Goal: Communication & Community: Answer question/provide support

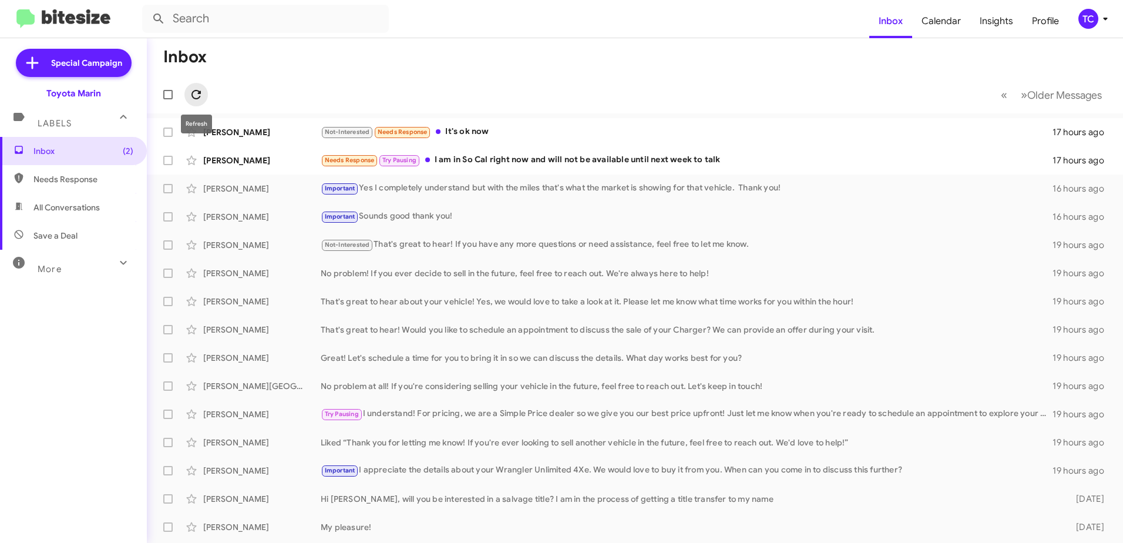
click at [193, 95] on icon at bounding box center [195, 94] width 9 height 9
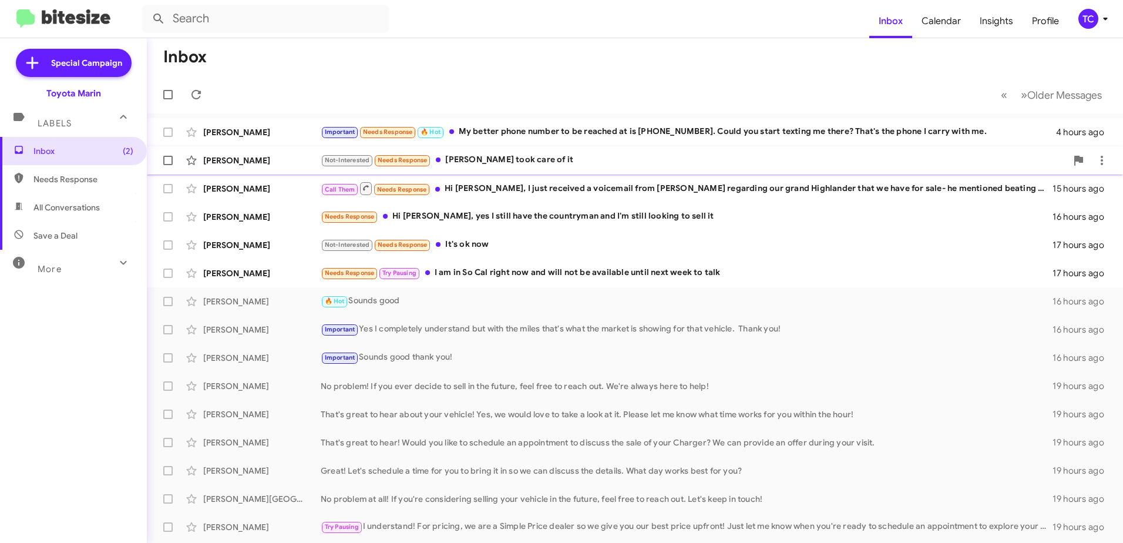
click at [485, 160] on div "Not-Interested Needs Response [PERSON_NAME] took care of it" at bounding box center [694, 160] width 746 height 14
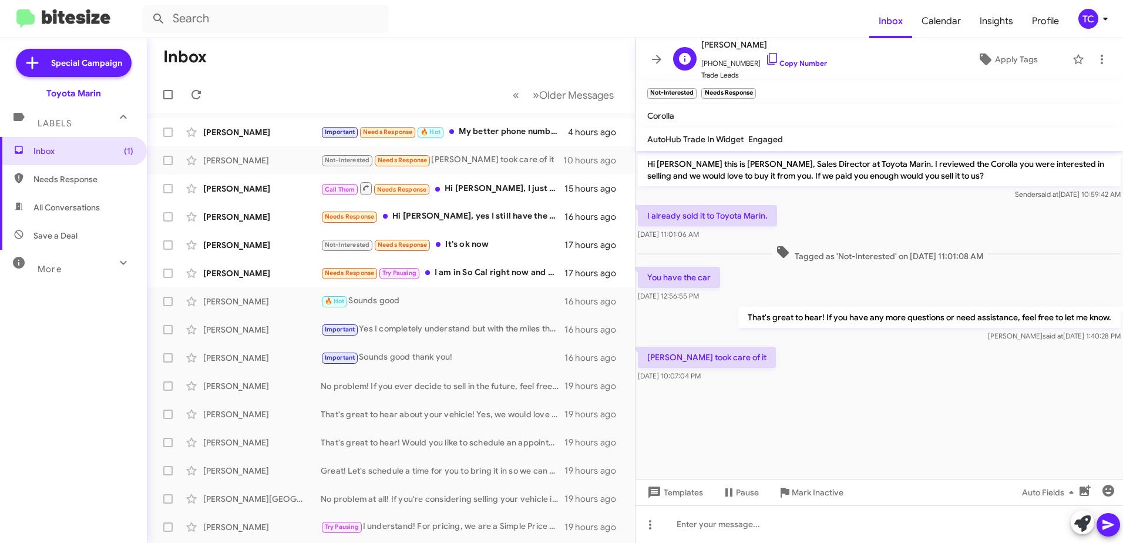
drag, startPoint x: 760, startPoint y: 56, endPoint x: 732, endPoint y: 45, distance: 29.8
click at [765, 56] on icon at bounding box center [772, 59] width 14 height 14
click at [1095, 60] on icon at bounding box center [1102, 59] width 14 height 14
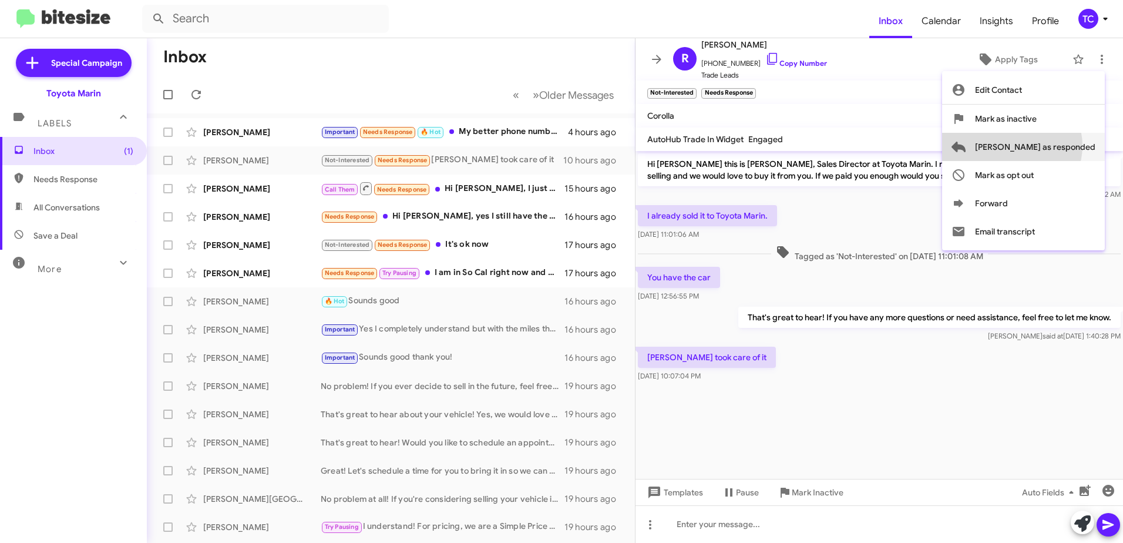
click at [1059, 146] on span "Mark as responded" at bounding box center [1035, 147] width 120 height 28
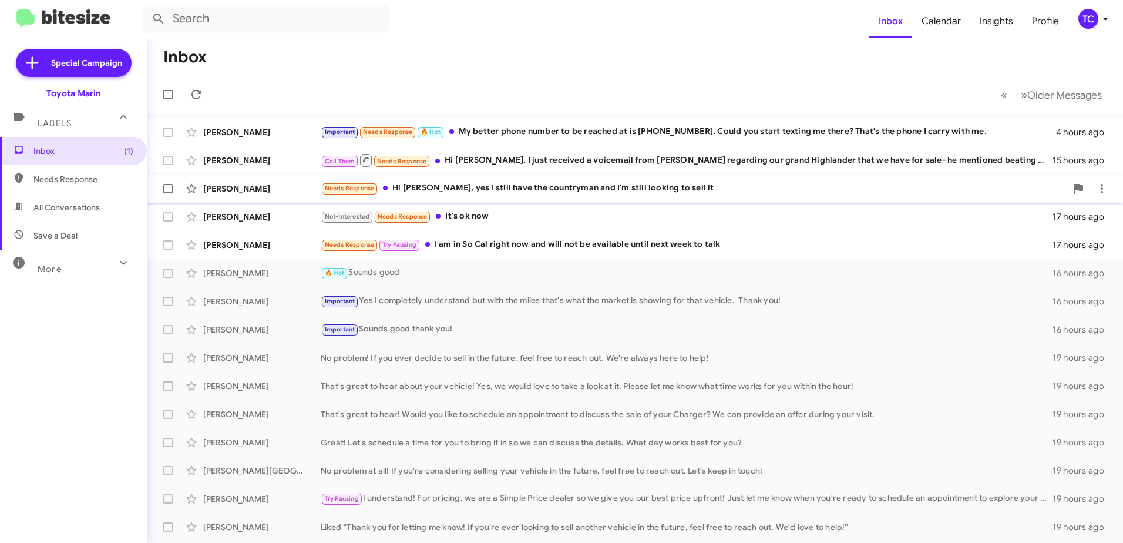
click at [492, 191] on div "Needs Response Hi Nathan, yes I still have the countryman and I'm still looking…" at bounding box center [694, 188] width 746 height 14
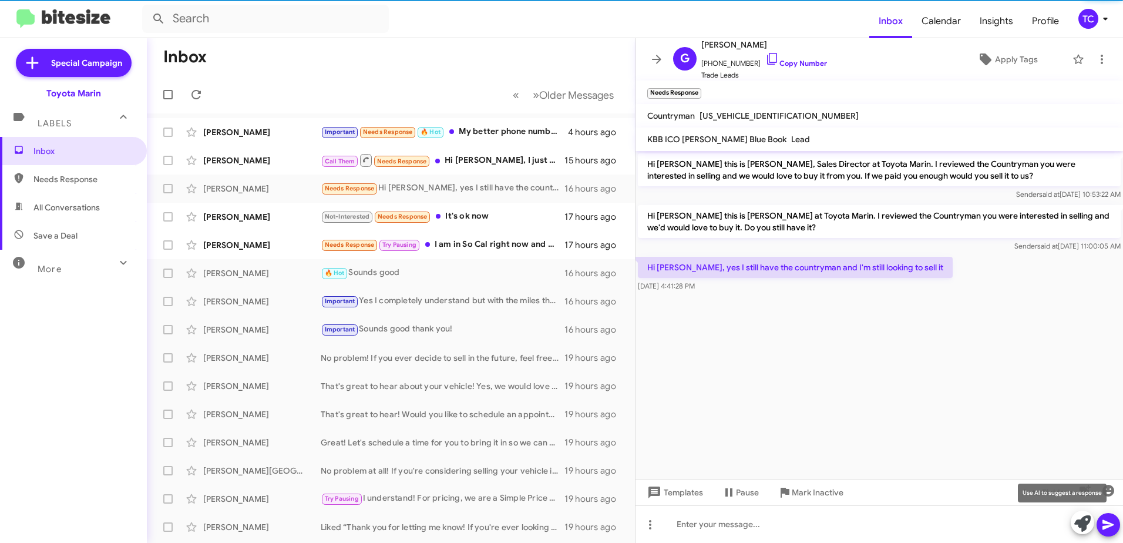
click at [1084, 523] on icon at bounding box center [1082, 523] width 16 height 16
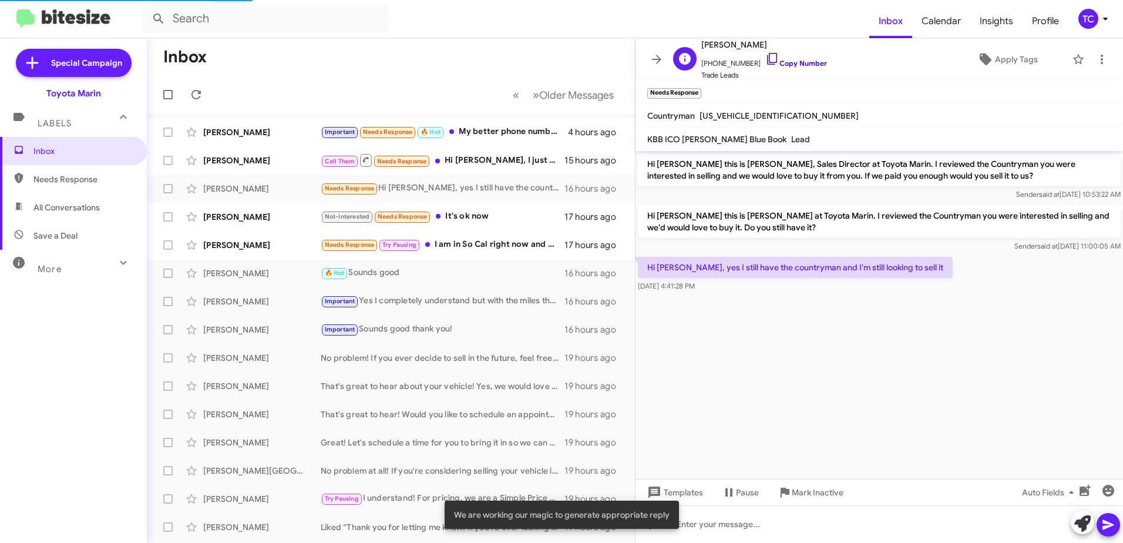
click at [765, 60] on icon at bounding box center [772, 59] width 14 height 14
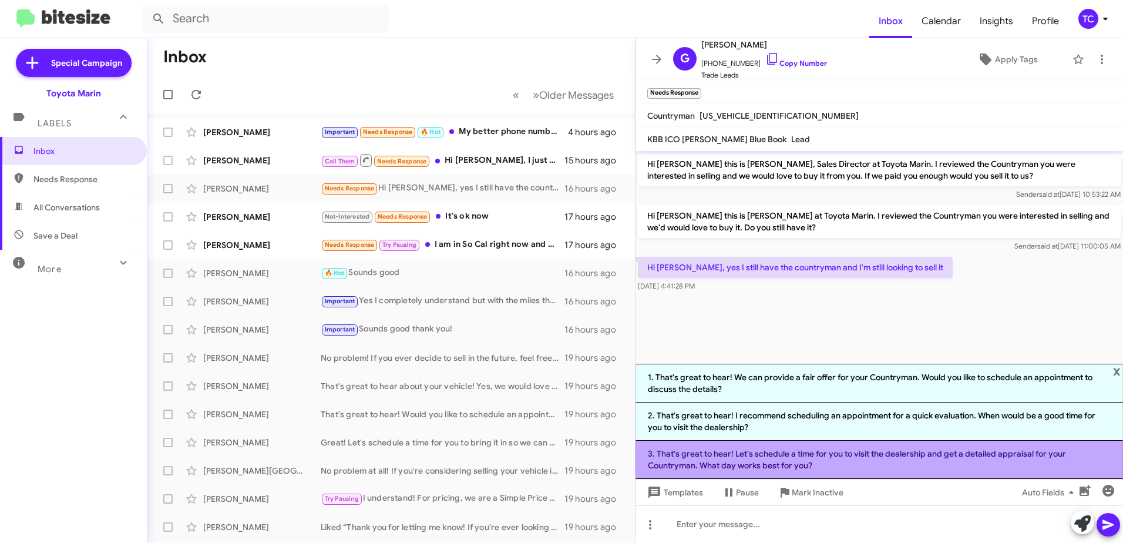
click at [838, 462] on li "3. That's great to hear! Let's schedule a time for you to visit the dealership …" at bounding box center [878, 459] width 487 height 38
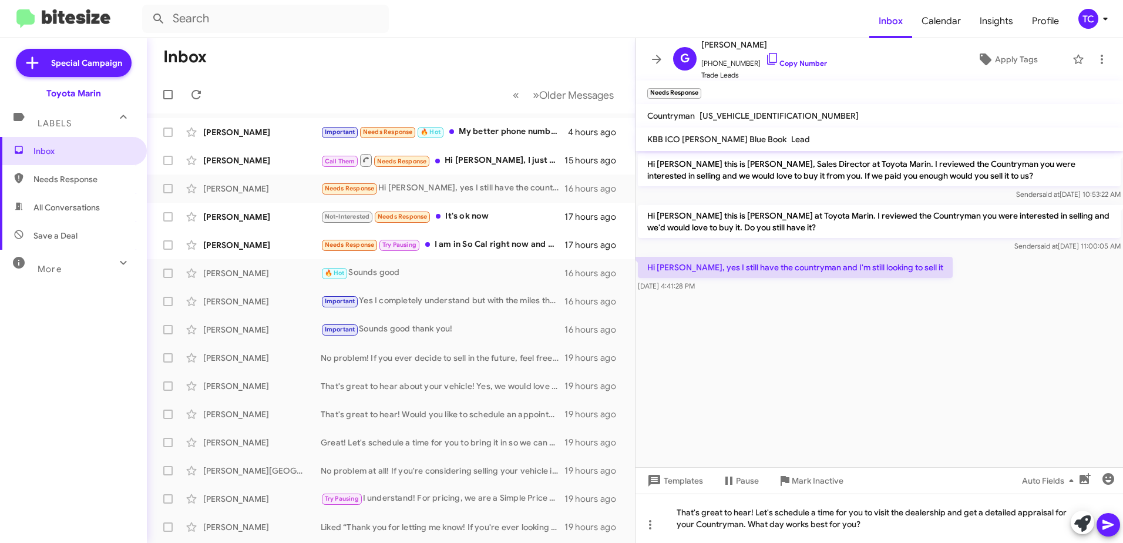
click at [1117, 524] on button at bounding box center [1108, 524] width 23 height 23
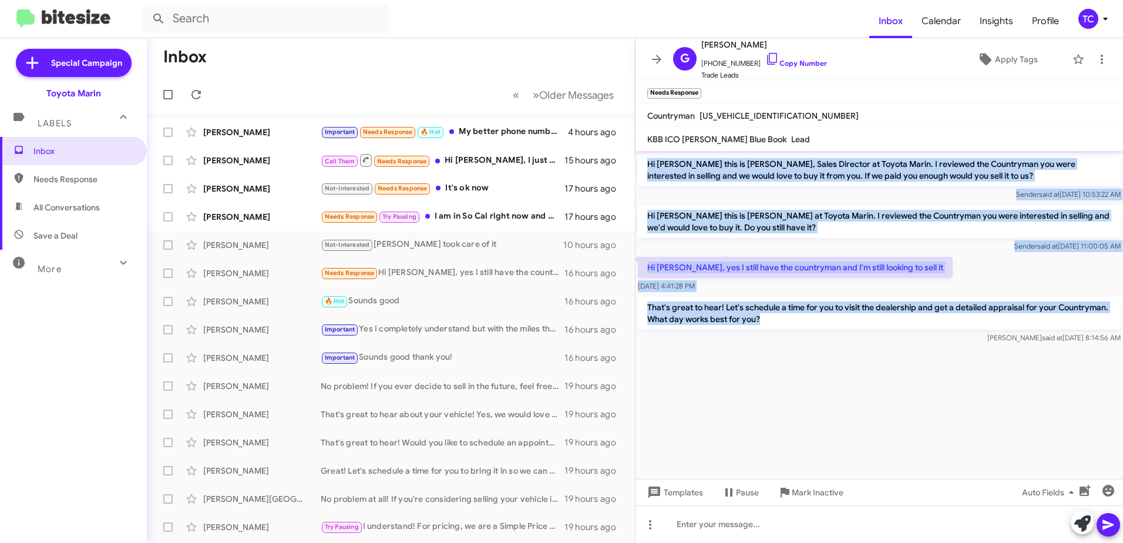
drag, startPoint x: 774, startPoint y: 318, endPoint x: 650, endPoint y: 159, distance: 202.1
click at [650, 159] on div "Hi Gianna this is Nathan Myler, Sales Director at Toyota Marin. I reviewed the …" at bounding box center [878, 248] width 487 height 195
drag, startPoint x: 650, startPoint y: 159, endPoint x: 682, endPoint y: 170, distance: 34.5
copy div "Hi Gianna this is Nathan Myler, Sales Director at Toyota Marin. I reviewed the …"
click at [657, 61] on icon at bounding box center [657, 59] width 14 height 14
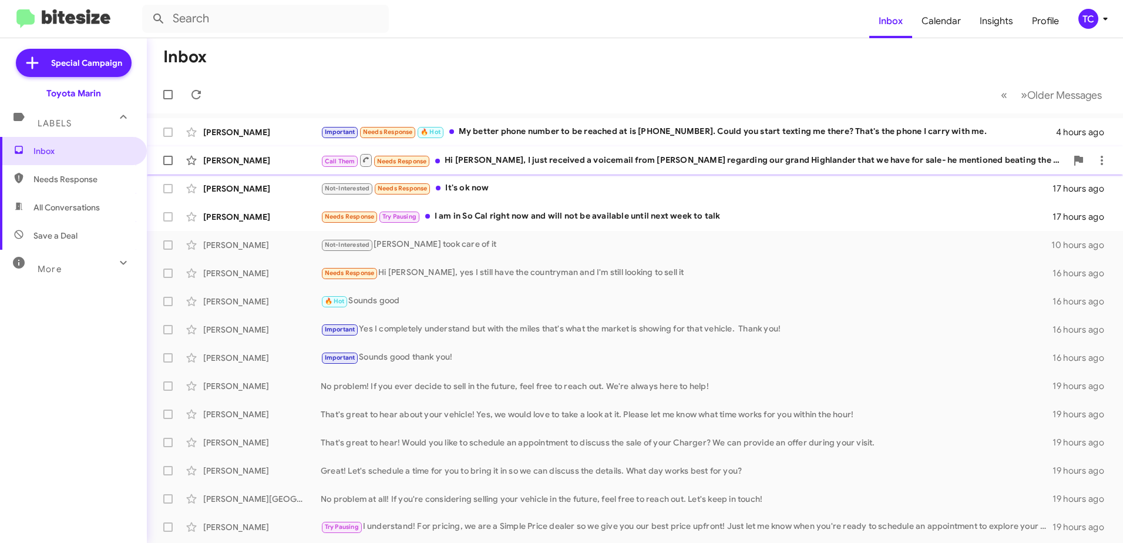
click at [633, 166] on div "Call Them Needs Response Hi Nathan, I just received a voicemail from George reg…" at bounding box center [694, 160] width 746 height 15
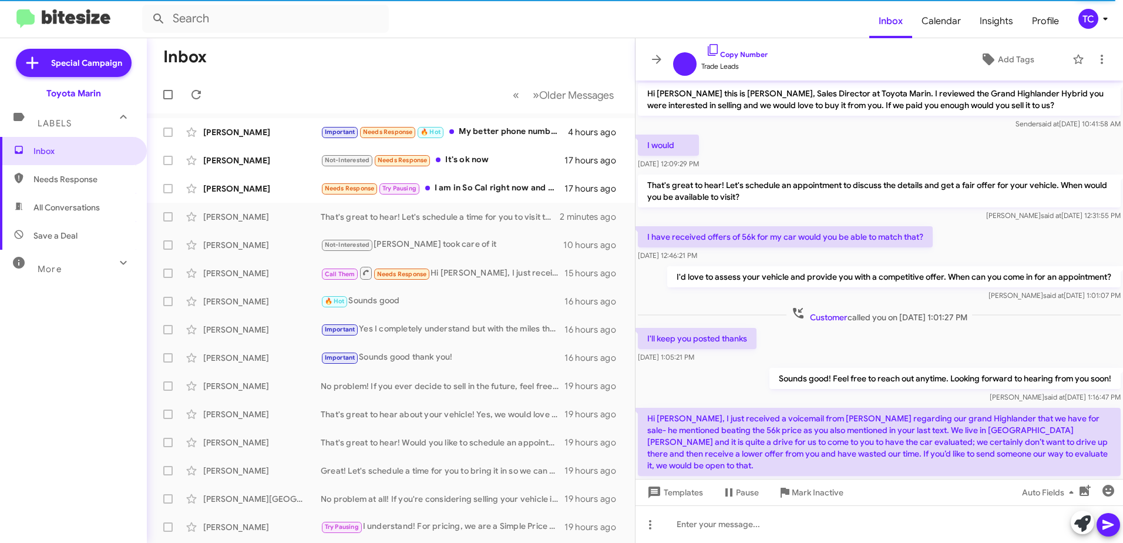
scroll to position [28, 0]
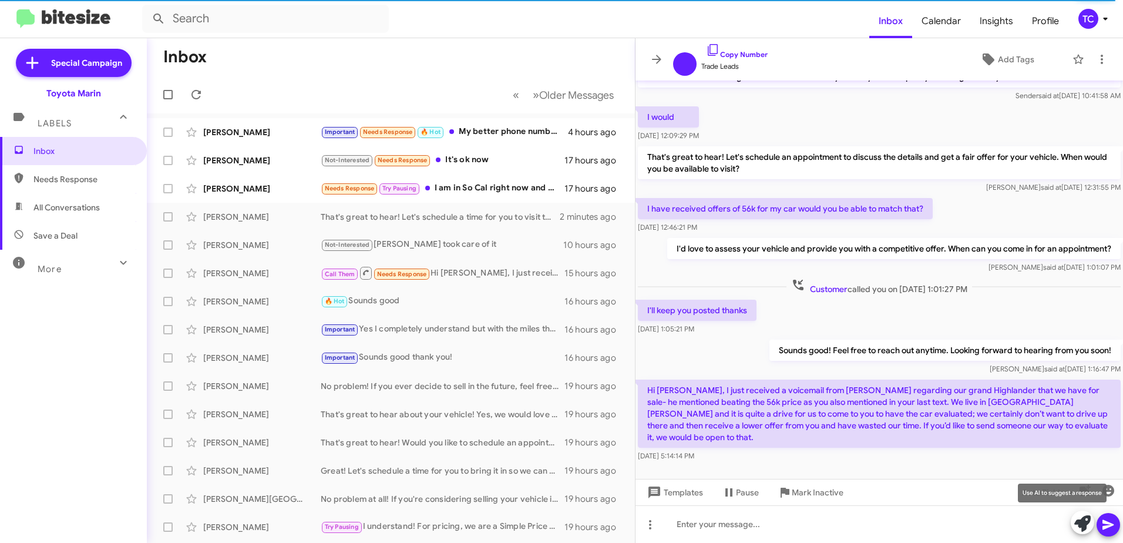
click at [1084, 523] on icon at bounding box center [1082, 523] width 16 height 16
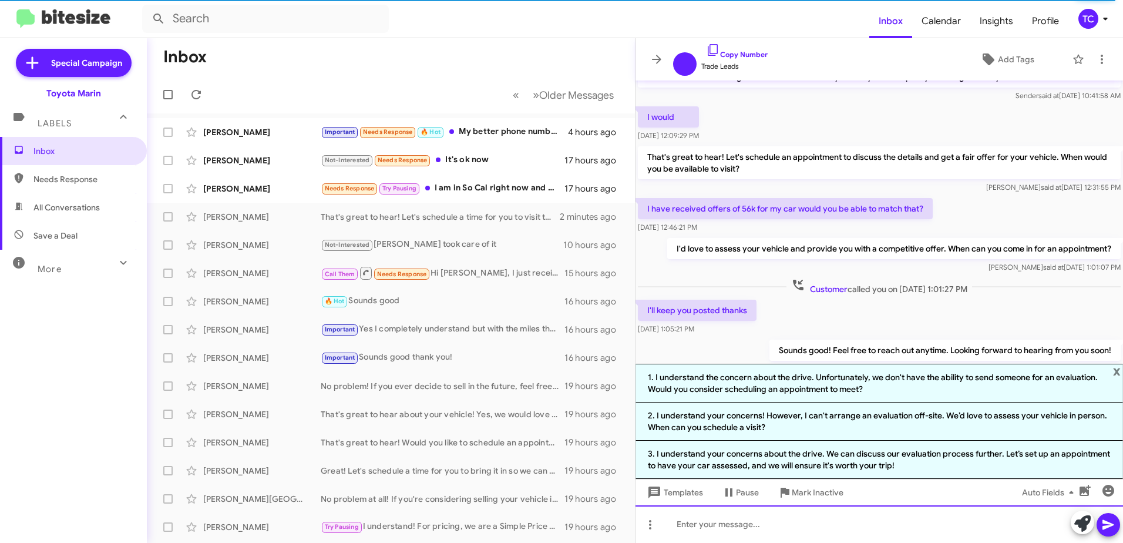
click at [797, 514] on div at bounding box center [878, 524] width 487 height 38
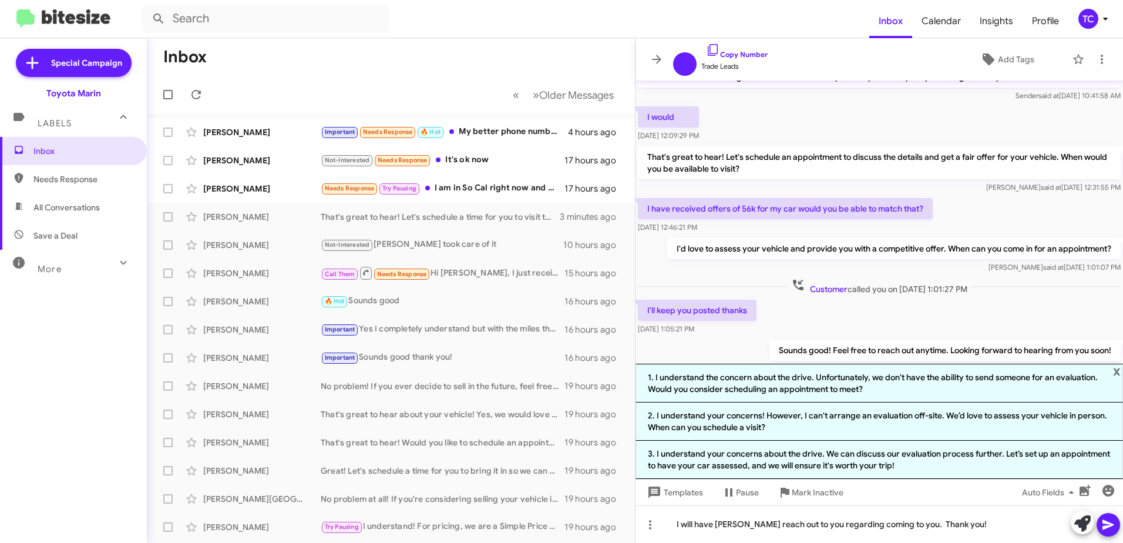
click at [1111, 532] on span at bounding box center [1108, 524] width 14 height 23
click at [1108, 522] on icon at bounding box center [1108, 524] width 14 height 14
click at [1117, 371] on span "x" at bounding box center [1117, 371] width 8 height 14
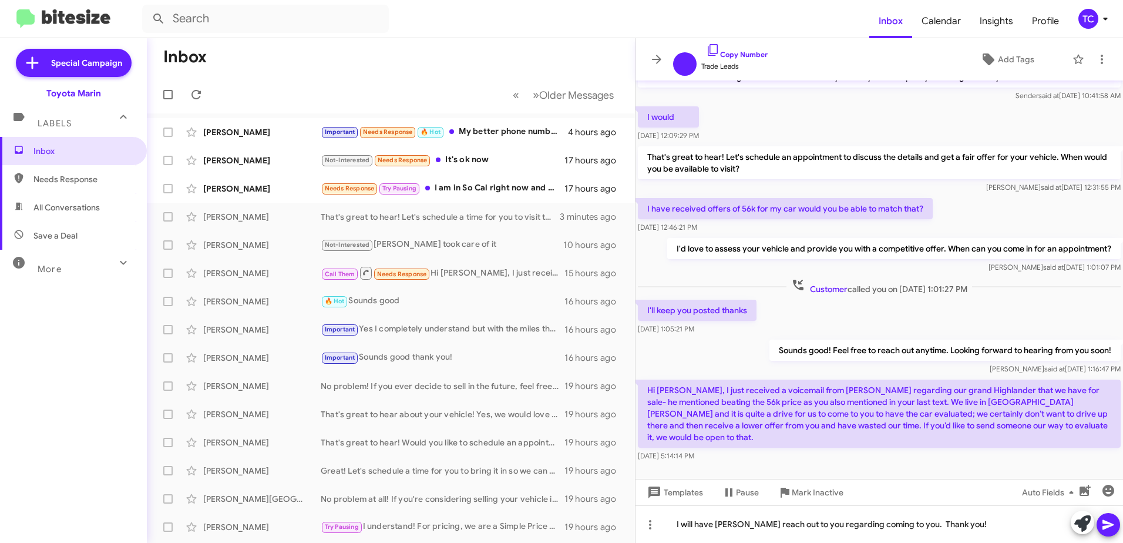
click at [1111, 524] on icon at bounding box center [1107, 525] width 11 height 10
click at [1109, 523] on icon at bounding box center [1107, 525] width 11 height 10
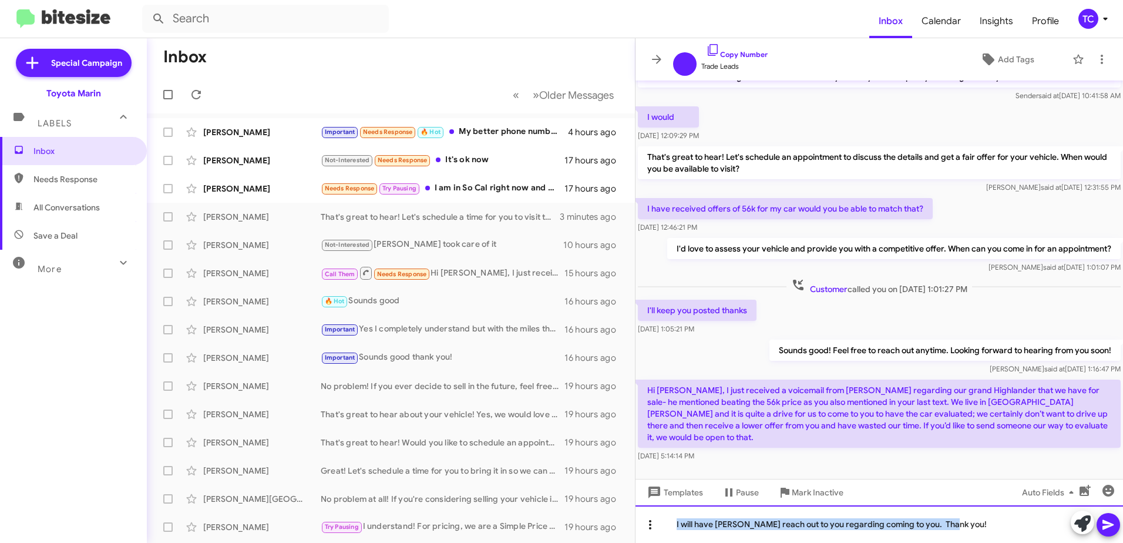
drag, startPoint x: 960, startPoint y: 532, endPoint x: 640, endPoint y: 521, distance: 319.7
click at [640, 521] on div "I will have George reach out to you regarding coming to you. Thank you!" at bounding box center [878, 524] width 487 height 38
copy div "I will have George reach out to you regarding coming to you. Thank you!"
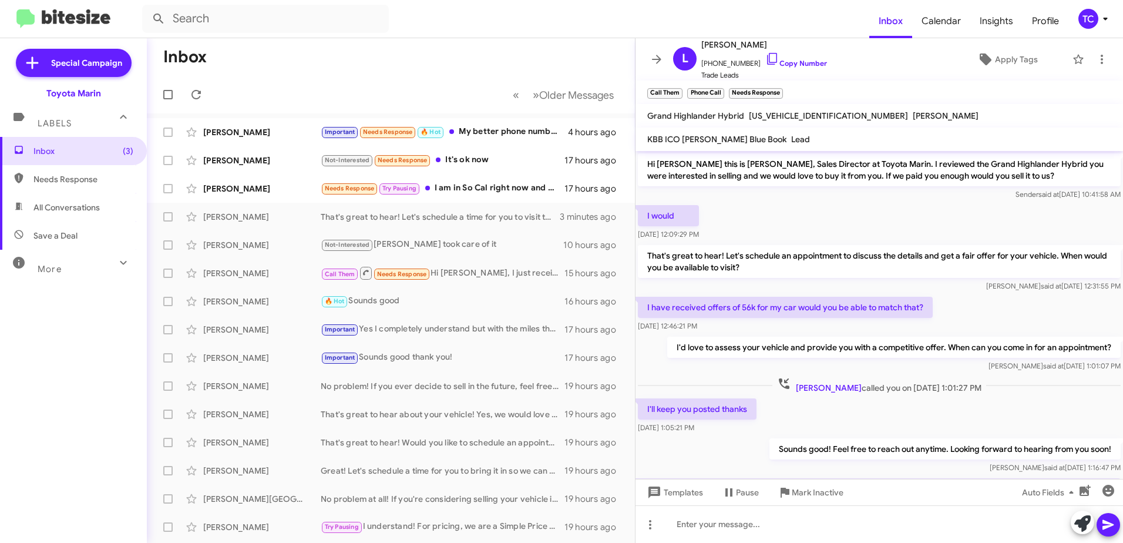
scroll to position [99, 0]
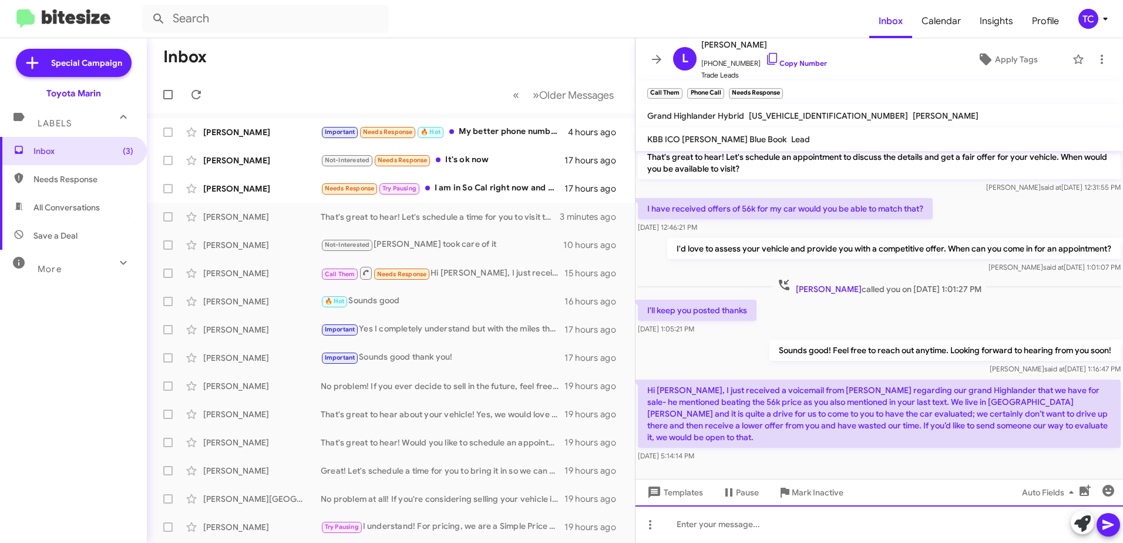
click at [852, 522] on div at bounding box center [878, 524] width 487 height 38
paste div
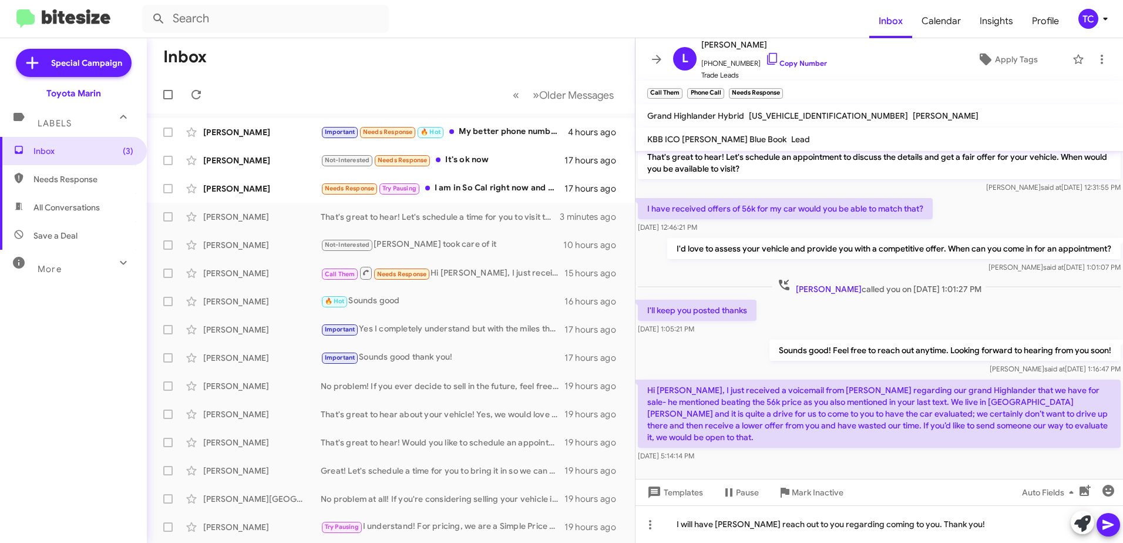
click at [1109, 524] on icon at bounding box center [1108, 524] width 14 height 14
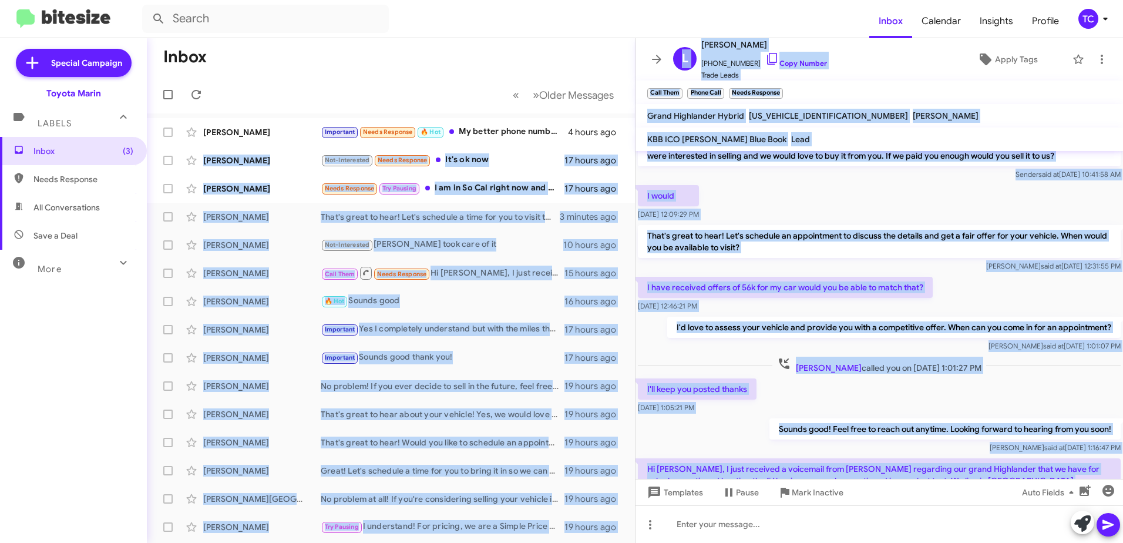
scroll to position [0, 0]
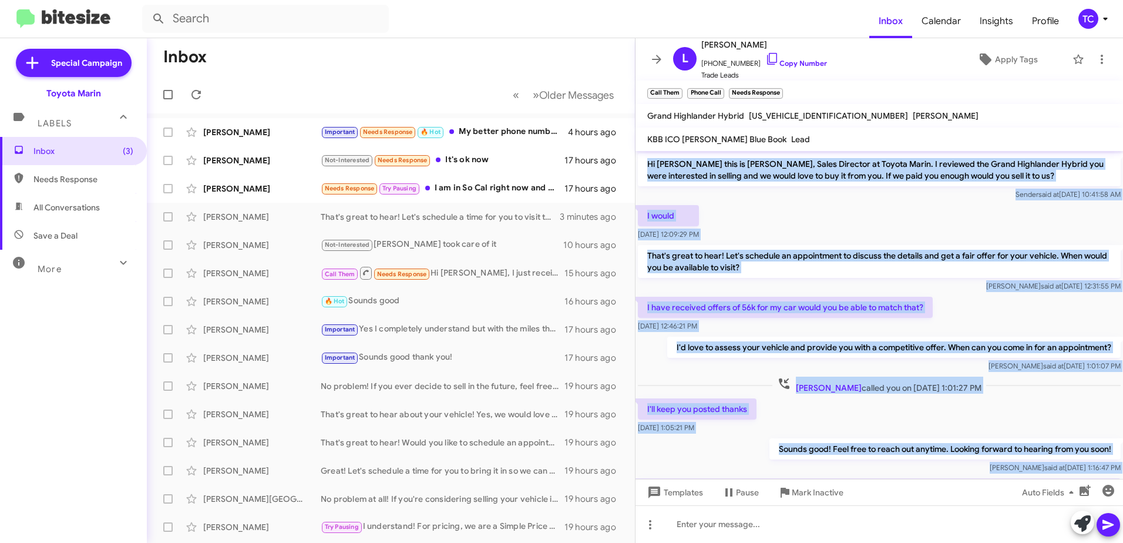
drag, startPoint x: 1107, startPoint y: 422, endPoint x: 645, endPoint y: 166, distance: 527.9
click at [645, 166] on div "Hi [PERSON_NAME] this is [PERSON_NAME], Sales Director at Toyota Marin. I revie…" at bounding box center [878, 377] width 487 height 452
drag, startPoint x: 645, startPoint y: 166, endPoint x: 660, endPoint y: 167, distance: 14.7
copy div "Hi [PERSON_NAME] this is [PERSON_NAME], Sales Director at Toyota Marin. I revie…"
click at [661, 60] on icon at bounding box center [656, 59] width 9 height 9
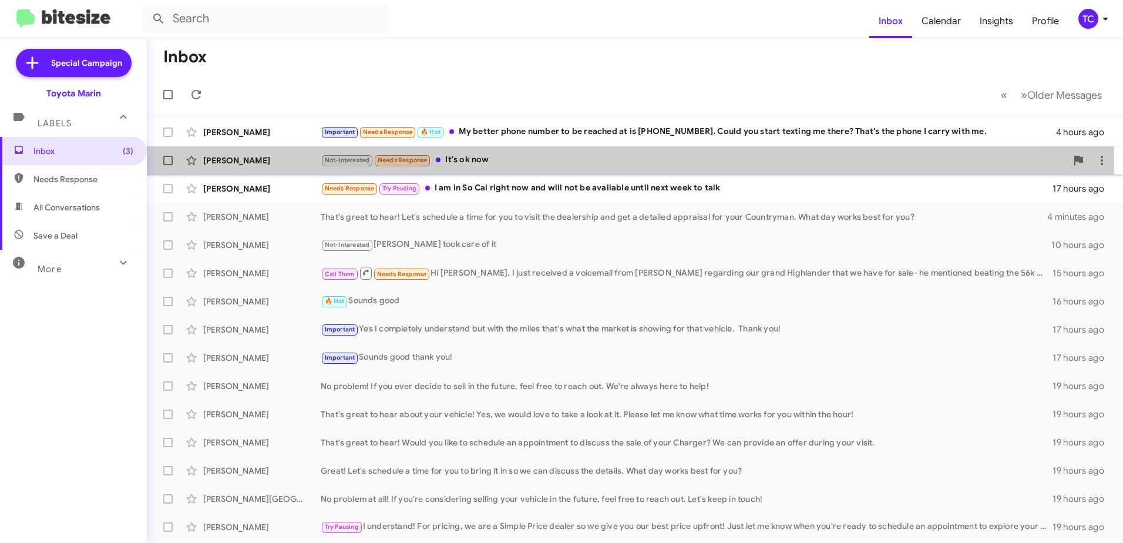
click at [481, 158] on div "Not-Interested Needs Response It's ok now" at bounding box center [694, 160] width 746 height 14
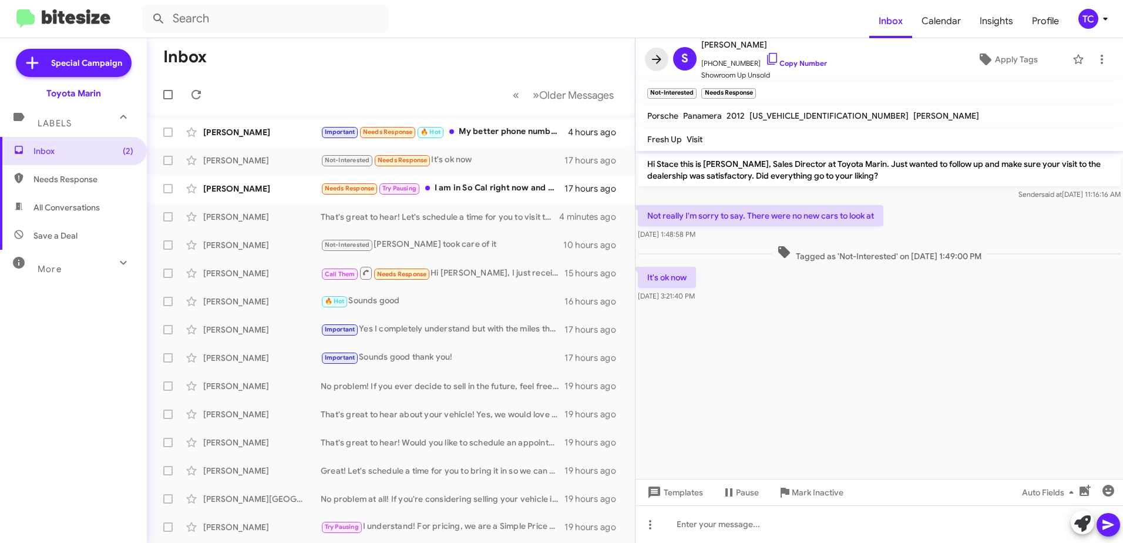
click at [654, 58] on icon at bounding box center [657, 59] width 14 height 14
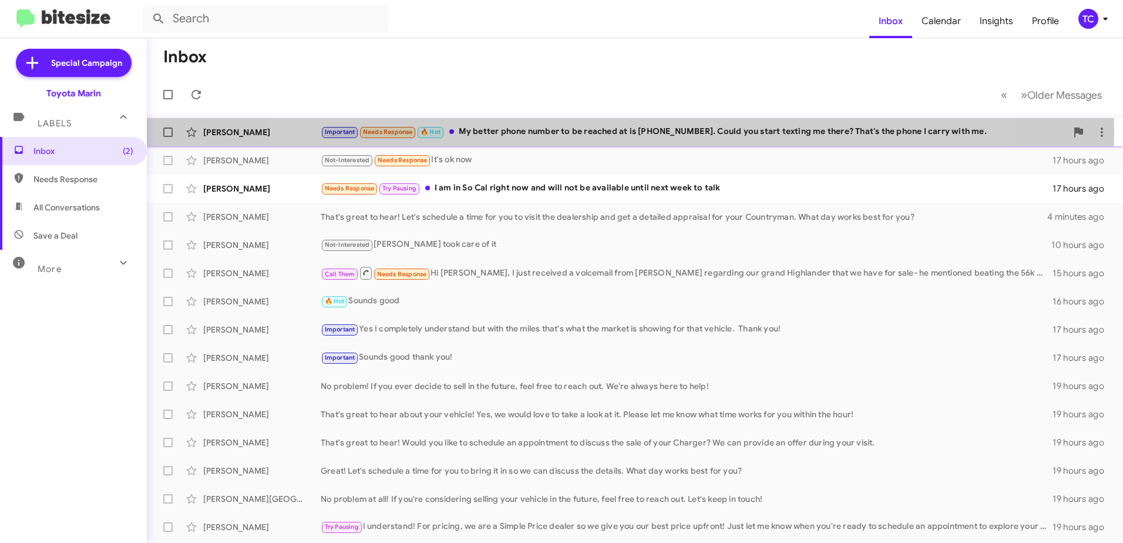
click at [617, 132] on div "Important Needs Response 🔥 Hot My better phone number to be reached at is [PHON…" at bounding box center [694, 132] width 746 height 14
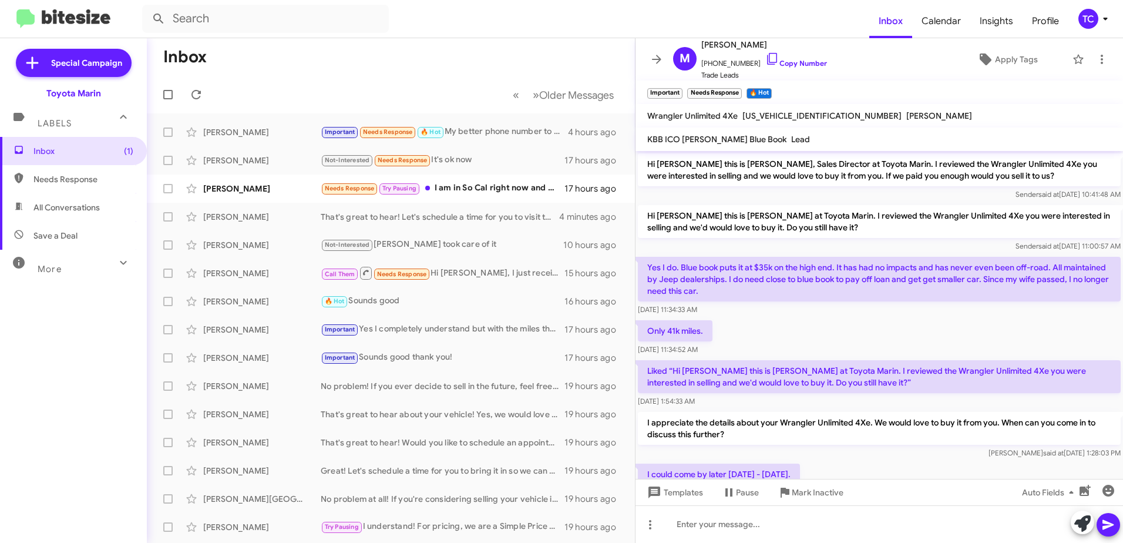
scroll to position [97, 0]
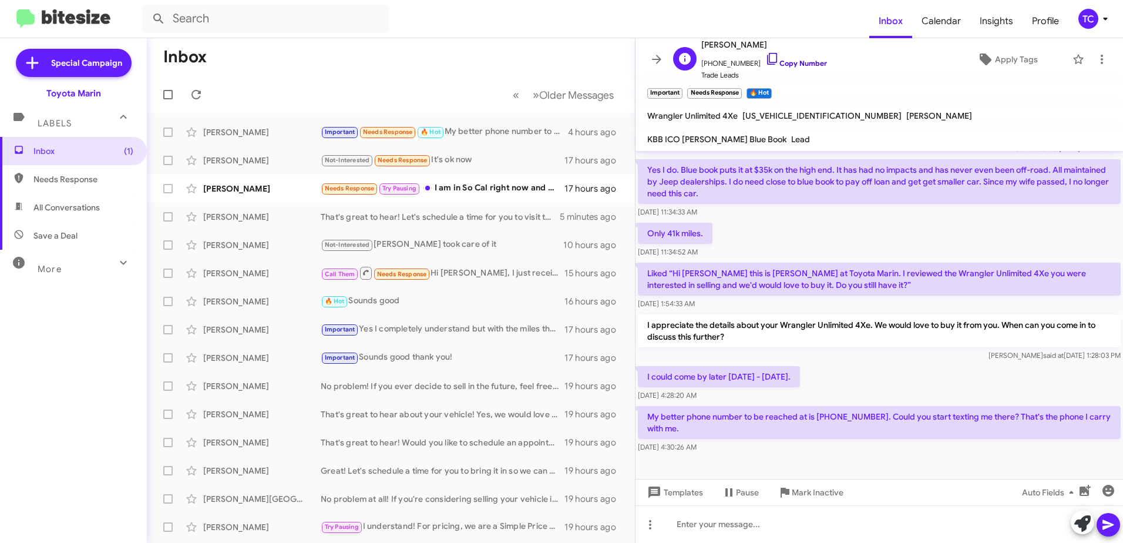
click at [765, 58] on icon at bounding box center [772, 59] width 14 height 14
drag, startPoint x: 817, startPoint y: 415, endPoint x: 870, endPoint y: 417, distance: 52.9
click at [870, 417] on p "My better phone number to be reached at is [PHONE_NUMBER]. Could you start text…" at bounding box center [879, 422] width 483 height 33
copy p "[PHONE_NUMBER]"
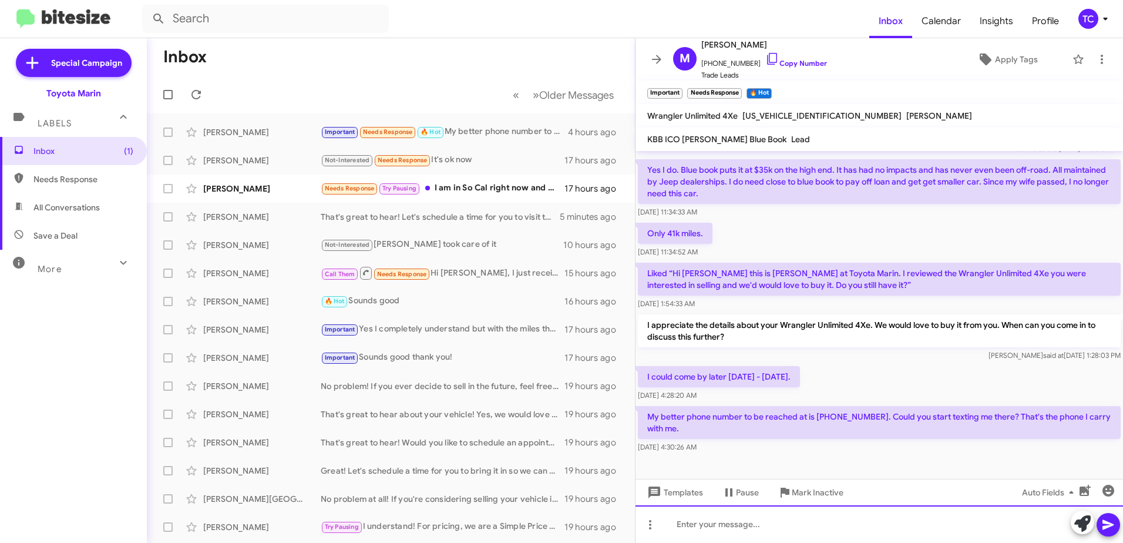
drag, startPoint x: 788, startPoint y: 521, endPoint x: 774, endPoint y: 511, distance: 17.8
click at [788, 521] on div at bounding box center [878, 524] width 487 height 38
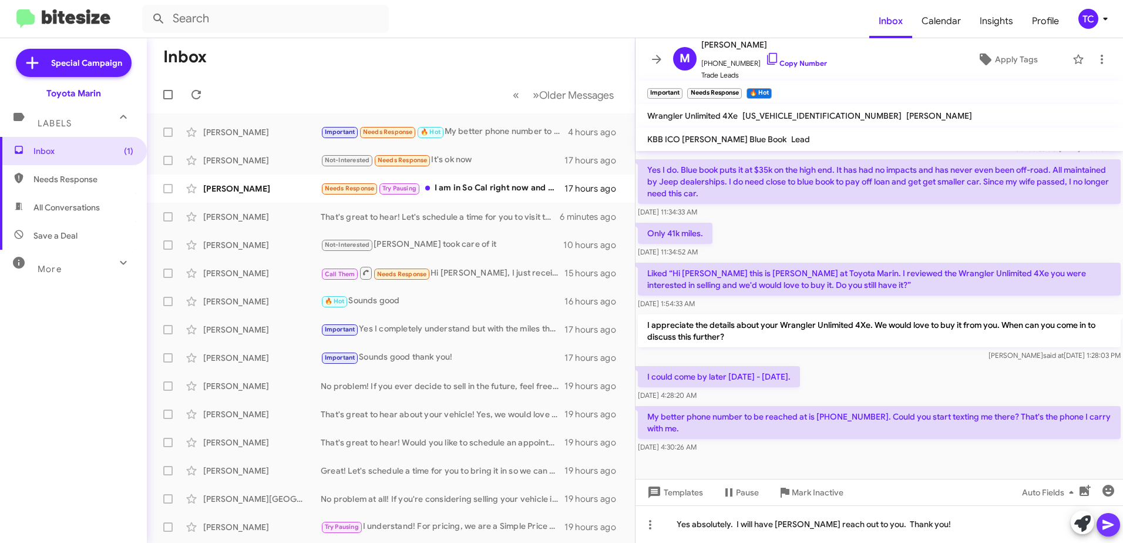
click at [1105, 526] on icon at bounding box center [1107, 525] width 11 height 10
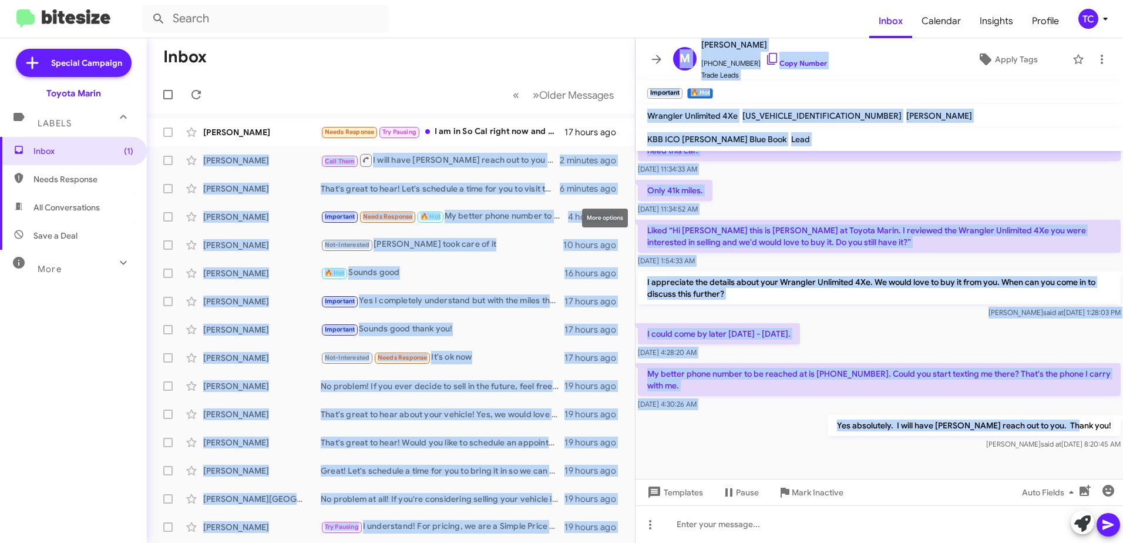
scroll to position [0, 0]
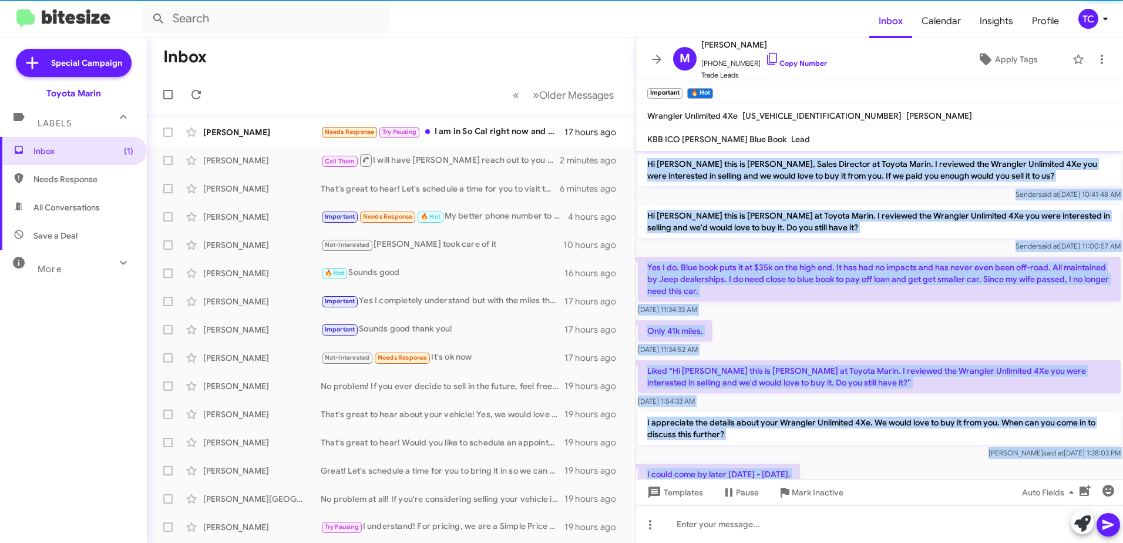
drag, startPoint x: 1104, startPoint y: 425, endPoint x: 648, endPoint y: 166, distance: 524.2
click at [648, 166] on div "Hi [PERSON_NAME] this is [PERSON_NAME], Sales Director at Toyota Marin. I revie…" at bounding box center [878, 372] width 487 height 442
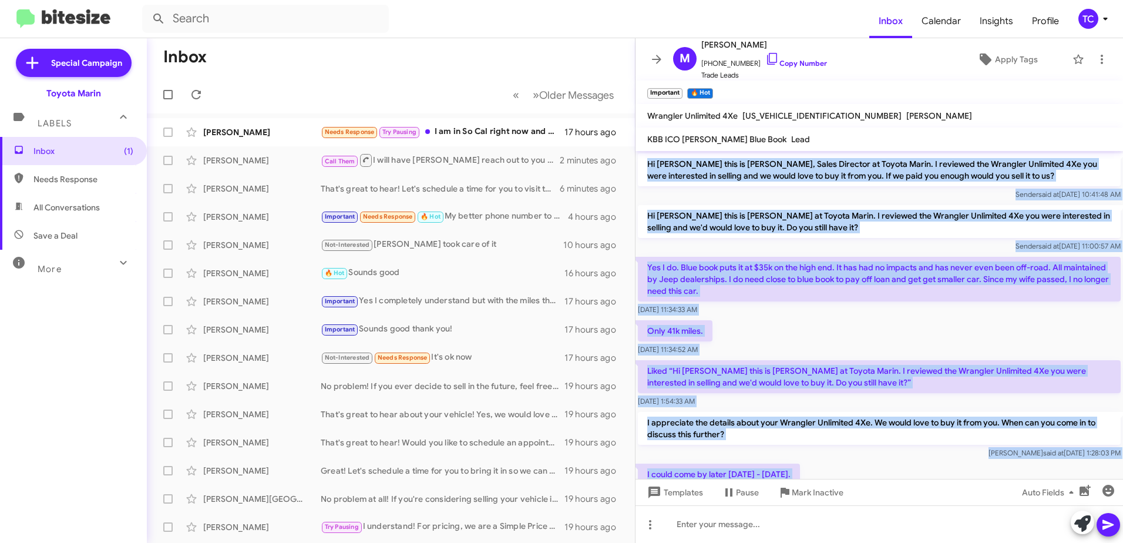
drag, startPoint x: 648, startPoint y: 166, endPoint x: 664, endPoint y: 177, distance: 19.4
copy div "Lo Ipsumd sita co Adipis Elits, Doeiu Temporin ut Labore Etdol. M aliquaen adm …"
click at [199, 95] on icon at bounding box center [196, 95] width 14 height 14
click at [657, 57] on icon at bounding box center [657, 59] width 14 height 14
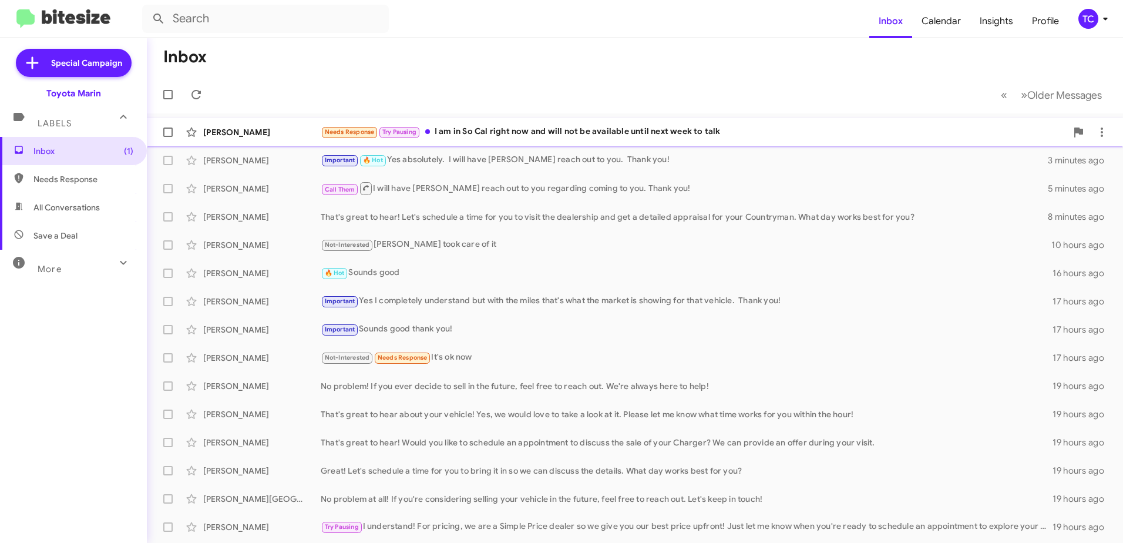
click at [637, 134] on div "Needs Response Try Pausing I am in So Cal right now and will not be available u…" at bounding box center [694, 132] width 746 height 14
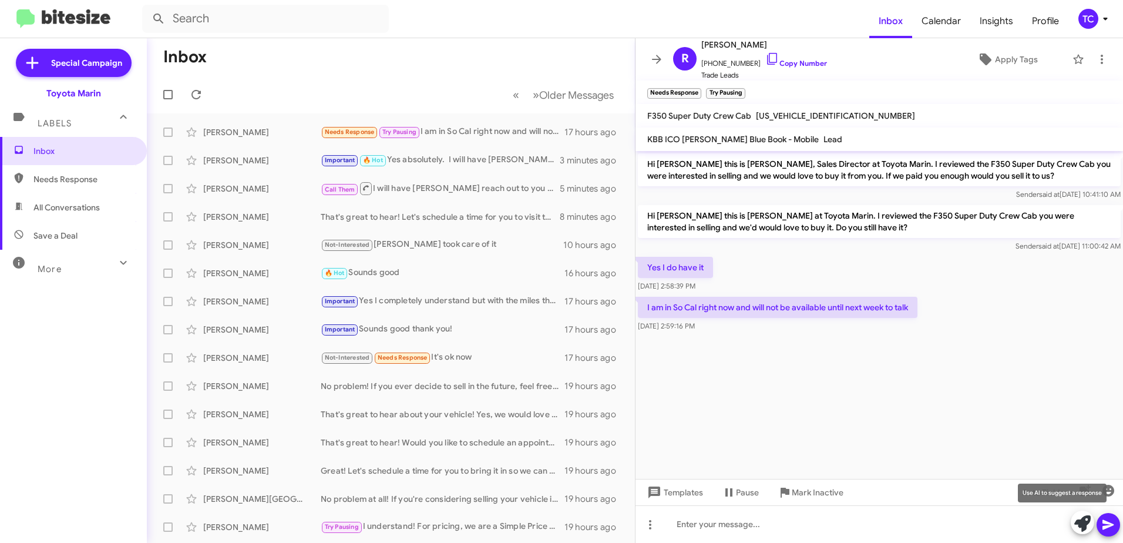
click at [1078, 523] on icon at bounding box center [1082, 523] width 16 height 16
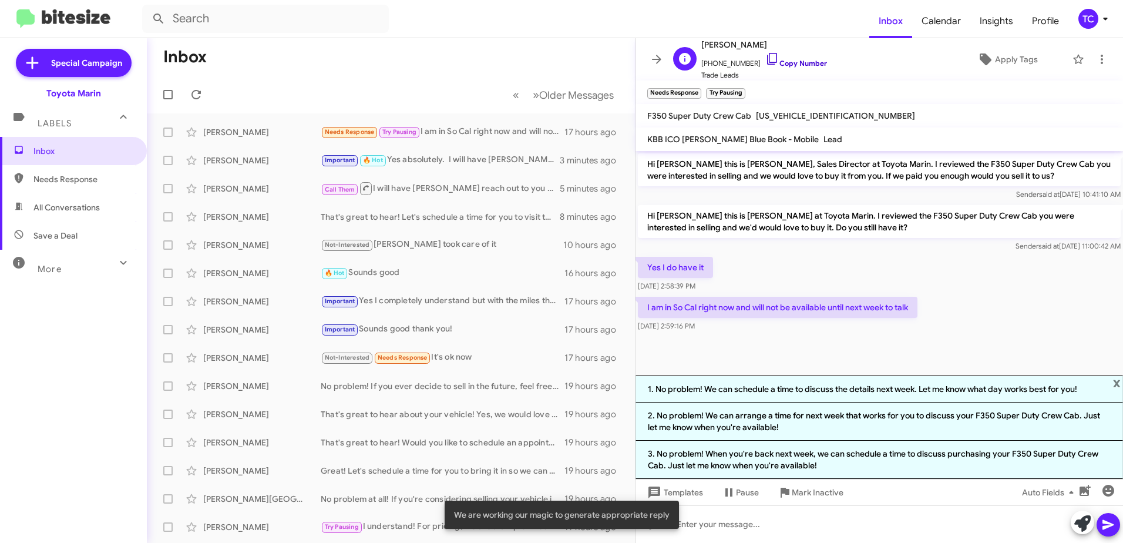
click at [765, 62] on icon at bounding box center [772, 59] width 14 height 14
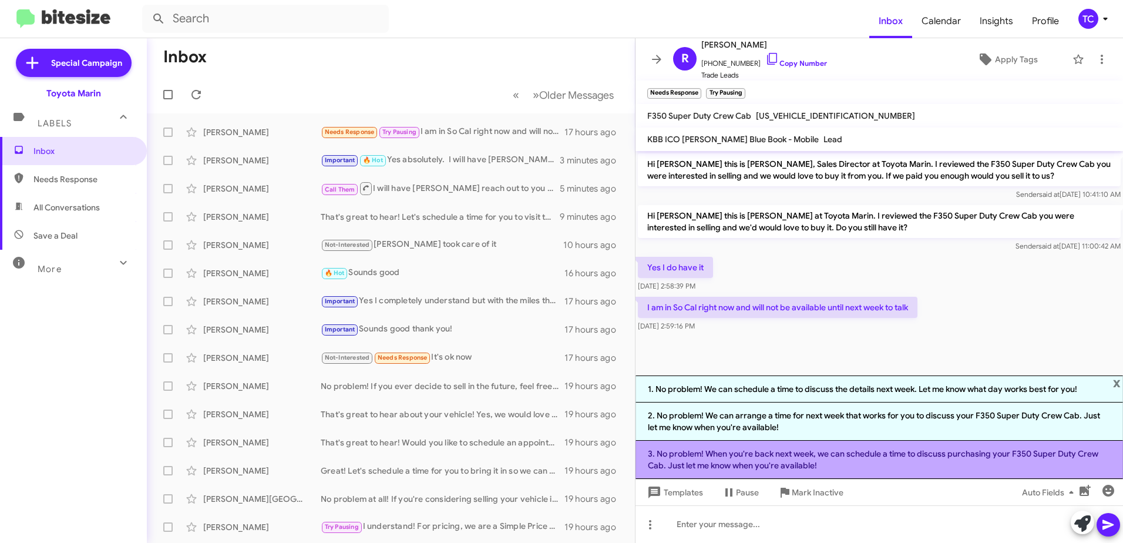
click at [852, 458] on li "3. No problem! When you're back next week, we can schedule a time to discuss pu…" at bounding box center [878, 459] width 487 height 38
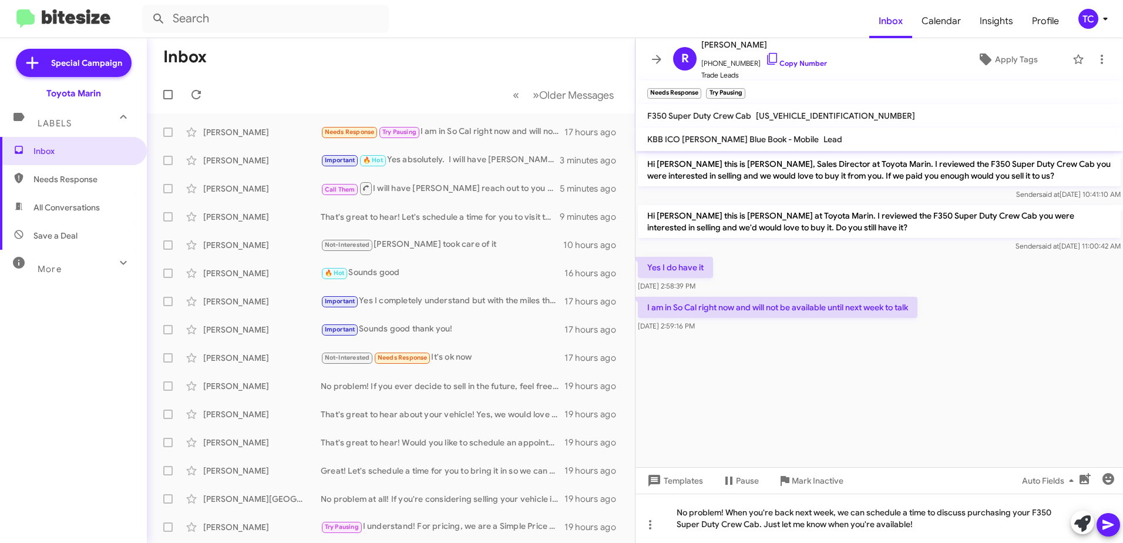
click at [1109, 524] on icon at bounding box center [1108, 524] width 14 height 14
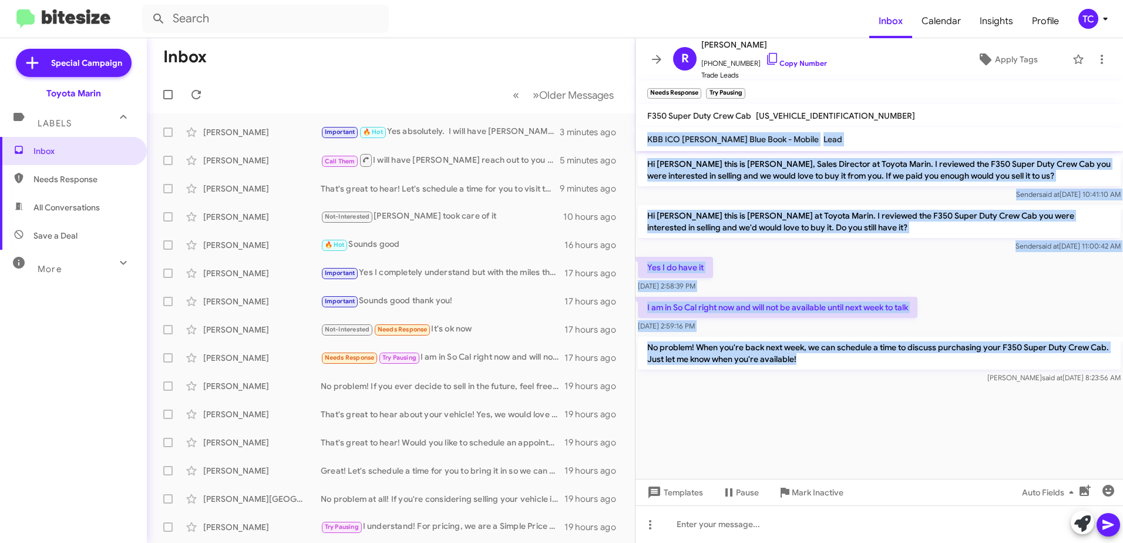
drag, startPoint x: 808, startPoint y: 358, endPoint x: 646, endPoint y: 136, distance: 274.9
click at [646, 136] on div "R [PERSON_NAME] [PHONE_NUMBER] Copy Number Trade Leads Apply Tags Needs Respons…" at bounding box center [878, 290] width 487 height 505
drag, startPoint x: 646, startPoint y: 136, endPoint x: 670, endPoint y: 142, distance: 24.9
copy div "KBB ICO [PERSON_NAME] Blue Book - Mobile Lead Hi [PERSON_NAME] this is [PERSON_…"
click at [193, 89] on icon at bounding box center [196, 95] width 14 height 14
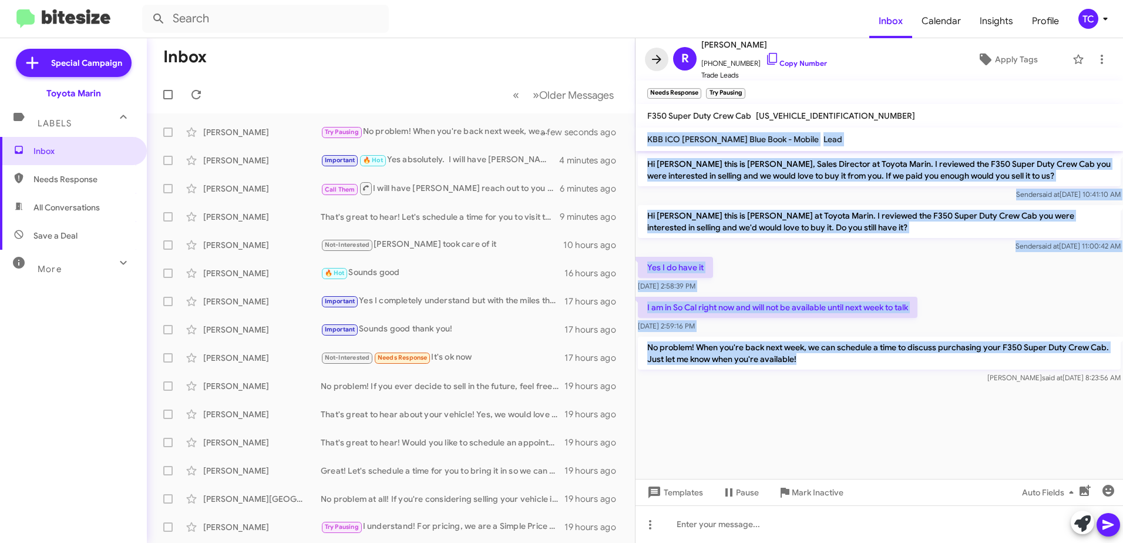
click at [658, 56] on icon at bounding box center [656, 59] width 9 height 9
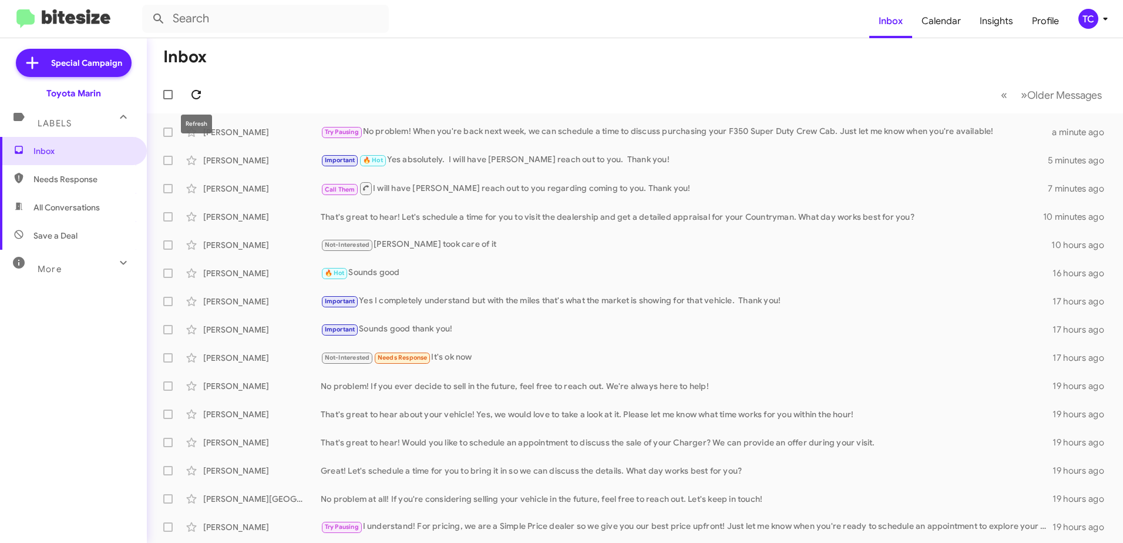
click at [198, 88] on icon at bounding box center [196, 95] width 14 height 14
click at [196, 92] on icon at bounding box center [196, 95] width 14 height 14
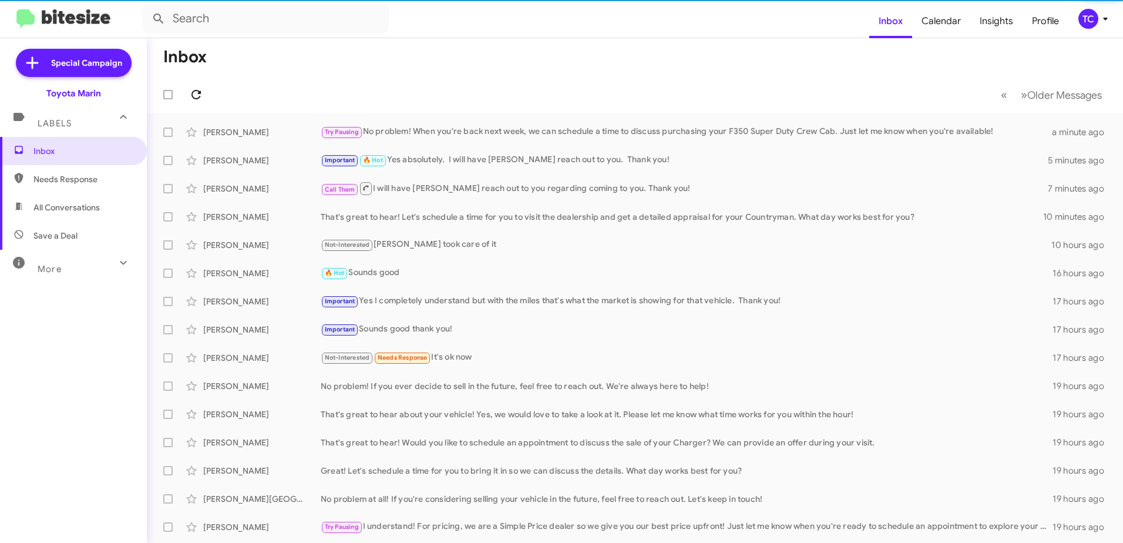
click at [196, 92] on icon at bounding box center [196, 95] width 14 height 14
click at [196, 96] on icon at bounding box center [196, 95] width 14 height 14
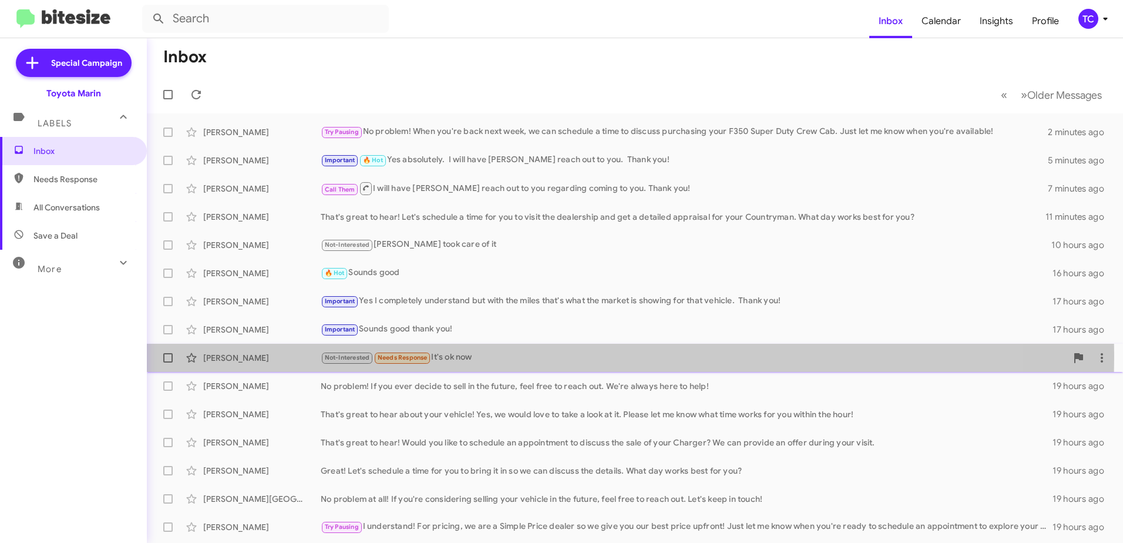
click at [472, 356] on div "Not-Interested Needs Response It's ok now" at bounding box center [694, 358] width 746 height 14
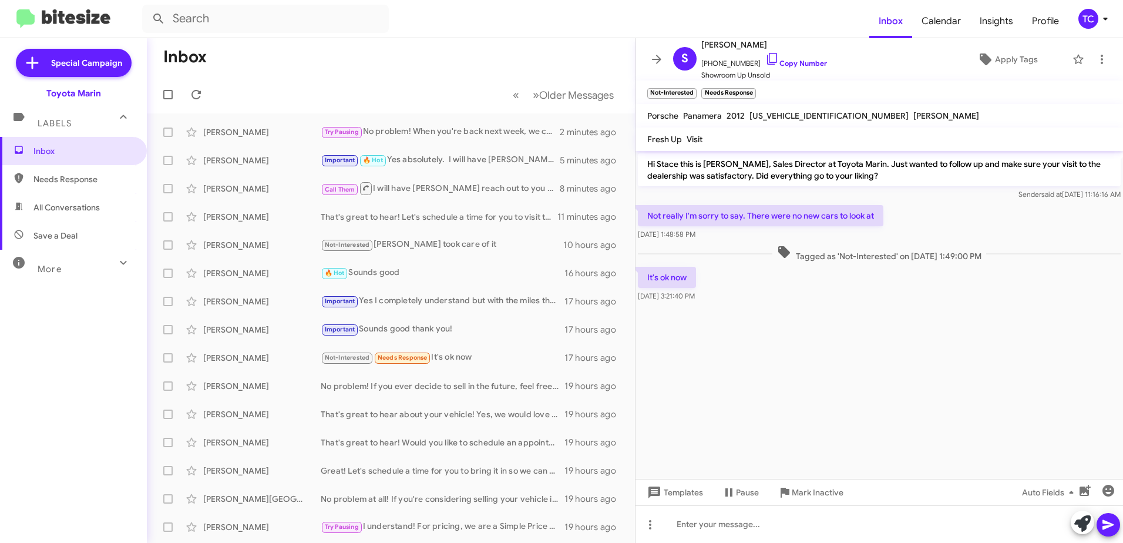
click at [801, 119] on span "[US_VEHICLE_IDENTIFICATION_NUMBER]" at bounding box center [828, 115] width 159 height 11
copy span "[US_VEHICLE_IDENTIFICATION_NUMBER]"
click at [659, 58] on icon at bounding box center [656, 59] width 9 height 9
